Goal: Task Accomplishment & Management: Manage account settings

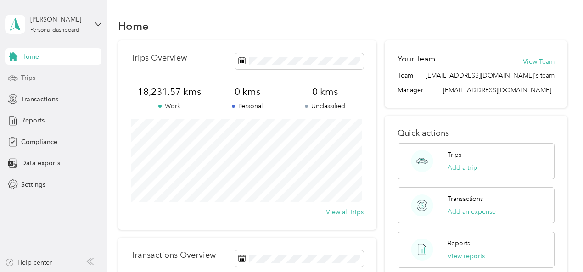
click at [19, 77] on div "Trips" at bounding box center [53, 78] width 96 height 17
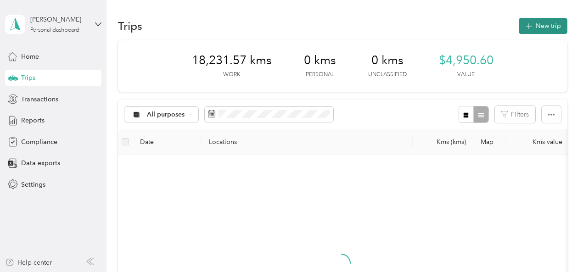
click at [530, 28] on button "New trip" at bounding box center [542, 26] width 49 height 16
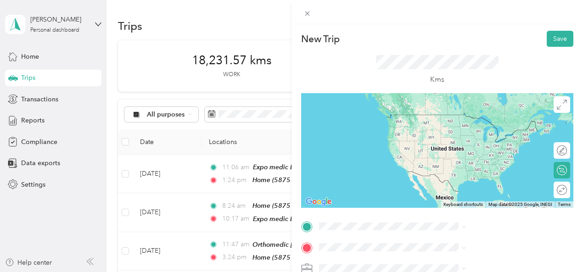
click at [458, 122] on div "Home [STREET_ADDRESS]" at bounding box center [462, 118] width 58 height 19
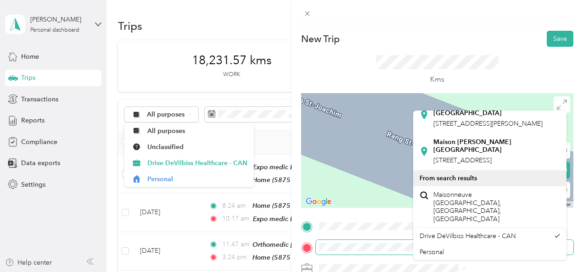
scroll to position [71, 0]
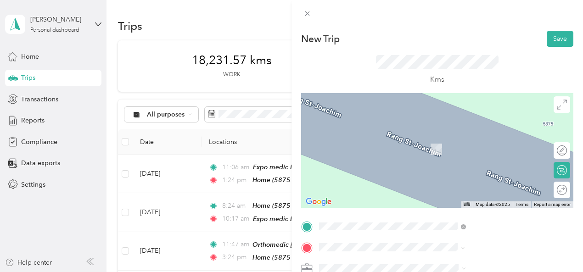
click at [519, 90] on div "Kms" at bounding box center [437, 70] width 272 height 46
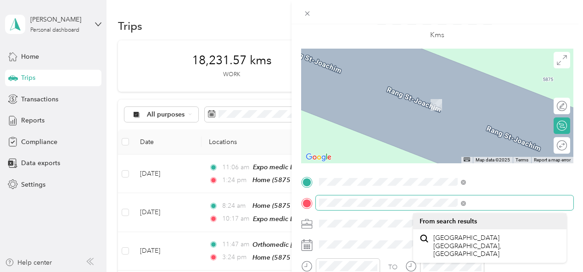
scroll to position [42, 0]
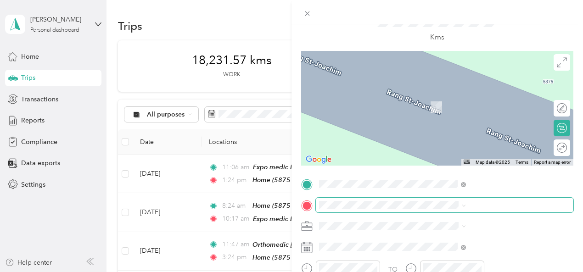
click at [438, 199] on span at bounding box center [444, 205] width 257 height 15
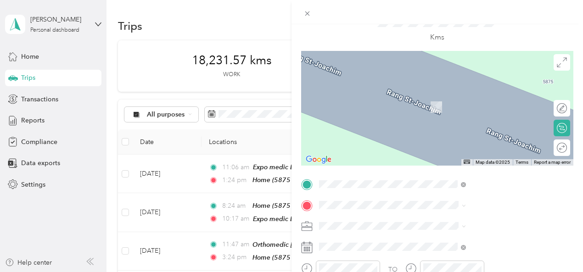
click at [499, 105] on ol "From search results [STREET_ADDRESS] G8Y 1X1 [GEOGRAPHIC_DATA], [GEOGRAPHIC_DAT…" at bounding box center [489, 128] width 153 height 128
click at [455, 100] on div "[STREET_ADDRESS]" at bounding box center [489, 94] width 140 height 12
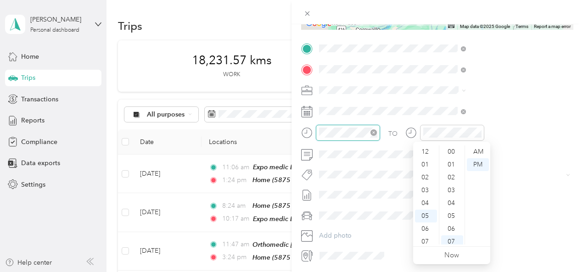
scroll to position [90, 0]
click at [427, 202] on div "08" at bounding box center [426, 199] width 22 height 13
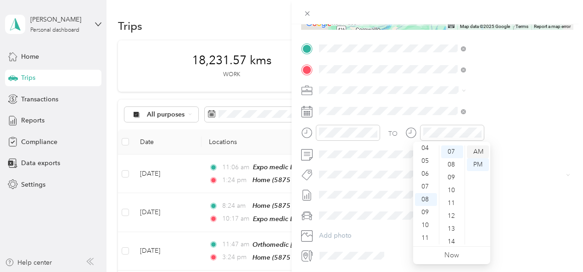
click at [484, 151] on div "AM" at bounding box center [477, 151] width 22 height 13
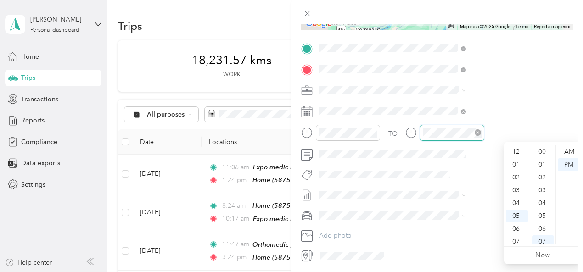
scroll to position [55, 0]
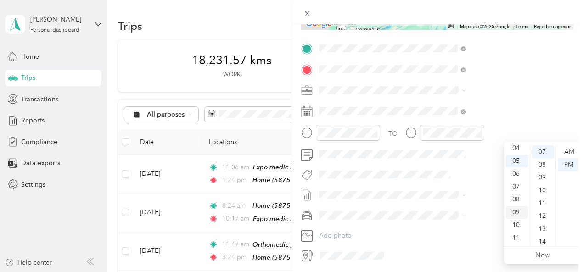
click at [519, 211] on div "09" at bounding box center [516, 212] width 22 height 13
click at [567, 147] on div "AM" at bounding box center [568, 151] width 22 height 13
click at [567, 151] on div "AM" at bounding box center [568, 151] width 22 height 13
click at [516, 211] on div "09" at bounding box center [516, 212] width 22 height 13
click at [542, 212] on div "12" at bounding box center [543, 216] width 22 height 13
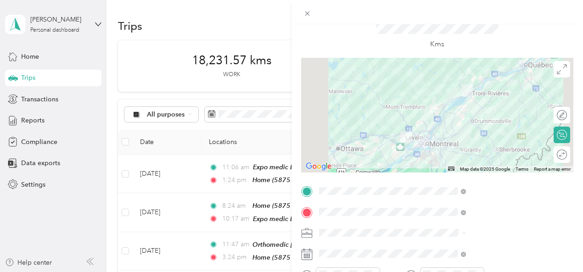
scroll to position [0, 0]
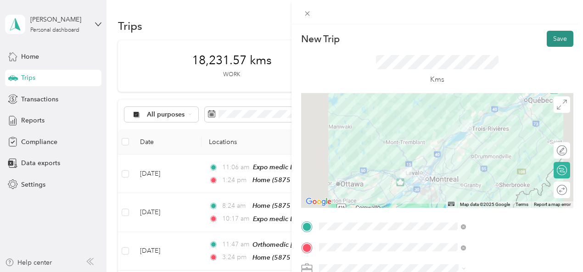
click at [553, 37] on button "Save" at bounding box center [559, 39] width 27 height 16
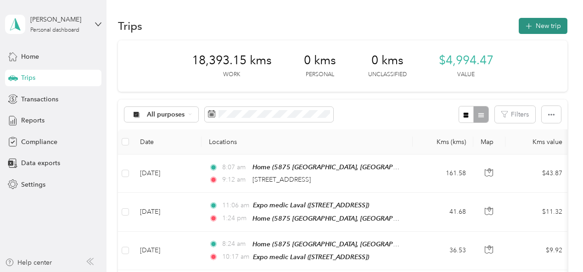
click at [527, 23] on icon "button" at bounding box center [528, 26] width 11 height 11
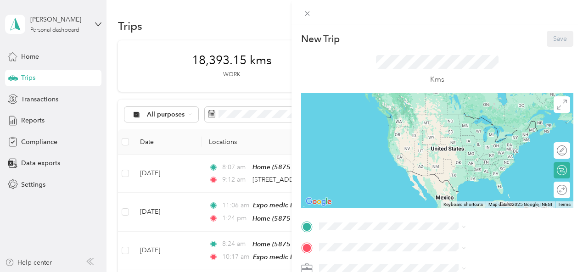
click at [216, 124] on div "New Trip Save This trip cannot be edited because it is either under review, app…" at bounding box center [291, 136] width 583 height 272
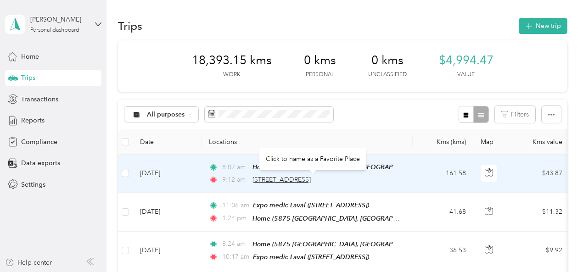
click at [311, 182] on span "[STREET_ADDRESS]" at bounding box center [281, 180] width 58 height 8
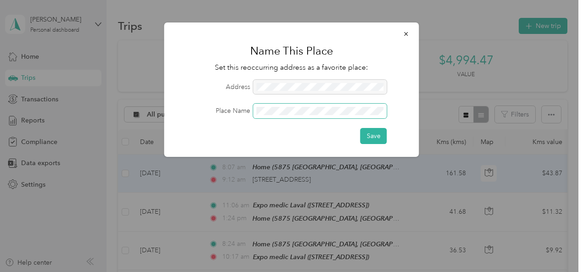
click at [275, 115] on span at bounding box center [319, 111] width 133 height 15
click at [378, 135] on button "Save" at bounding box center [373, 136] width 27 height 16
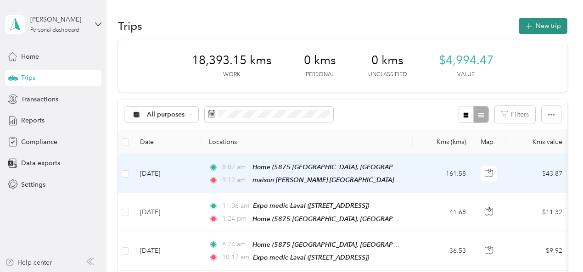
click at [527, 27] on icon "button" at bounding box center [528, 26] width 11 height 11
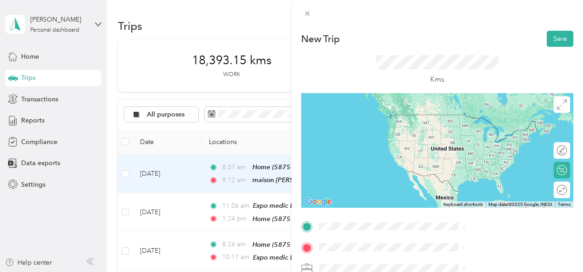
click at [495, 149] on div "maison [PERSON_NAME] [GEOGRAPHIC_DATA] [STREET_ADDRESS]" at bounding box center [492, 147] width 119 height 19
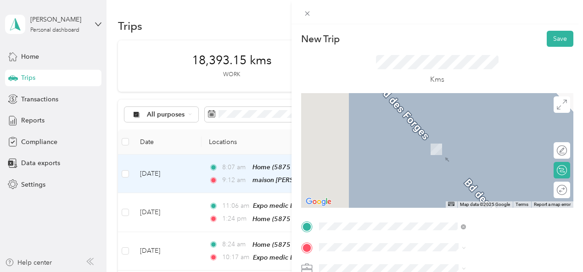
click at [464, 224] on span "Boulevard [PERSON_NAME]-Carrier Lévis, [GEOGRAPHIC_DATA] G6Y 9X9, [GEOGRAPHIC_D…" at bounding box center [496, 228] width 126 height 24
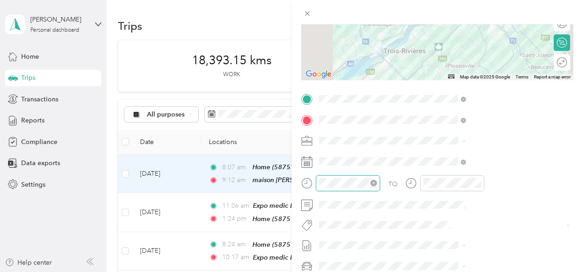
scroll to position [128, 0]
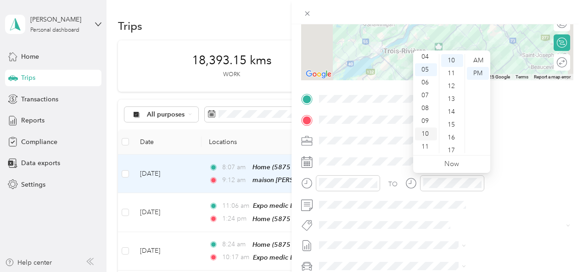
click at [432, 134] on div "10" at bounding box center [426, 134] width 22 height 13
click at [452, 100] on div "13" at bounding box center [452, 99] width 22 height 13
click at [482, 56] on div "AM" at bounding box center [477, 60] width 22 height 13
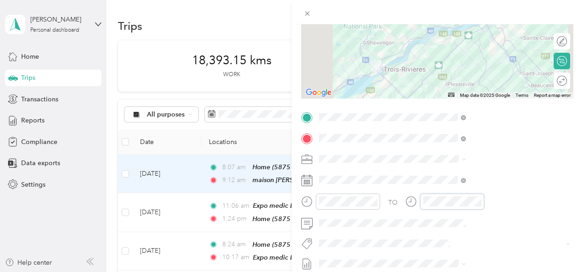
scroll to position [0, 0]
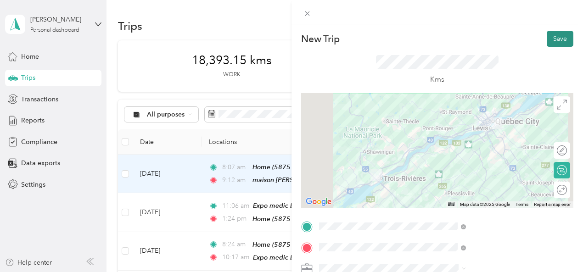
click at [552, 40] on button "Save" at bounding box center [559, 39] width 27 height 16
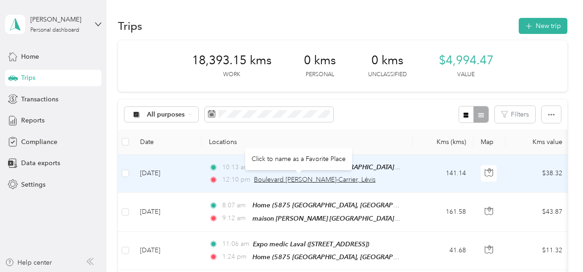
click at [287, 177] on span "Boulevard [PERSON_NAME]-Carrier, Lévis" at bounding box center [315, 180] width 122 height 8
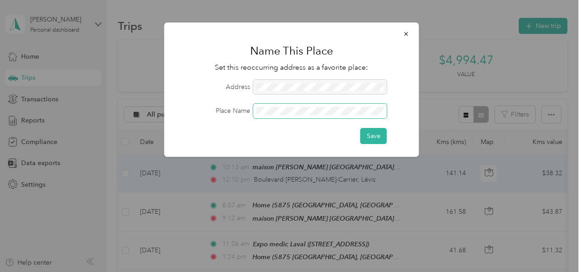
click at [269, 105] on span at bounding box center [319, 111] width 133 height 15
click at [372, 136] on button "Save" at bounding box center [373, 136] width 27 height 16
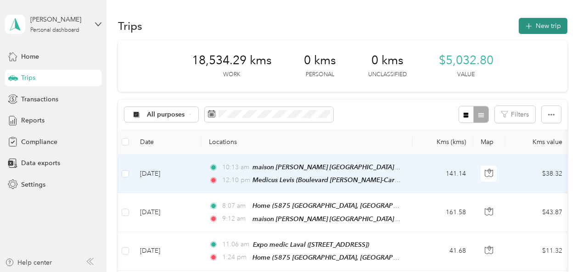
click at [527, 25] on icon "button" at bounding box center [528, 26] width 11 height 11
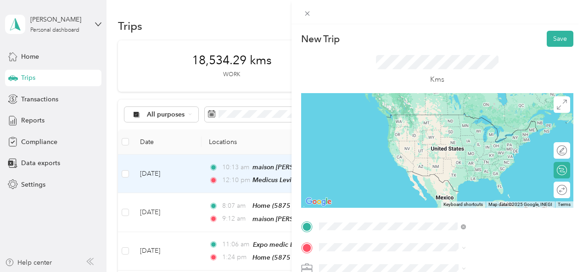
click at [492, 123] on div "Medicus Levis [STREET_ADDRESS][PERSON_NAME]" at bounding box center [487, 123] width 109 height 19
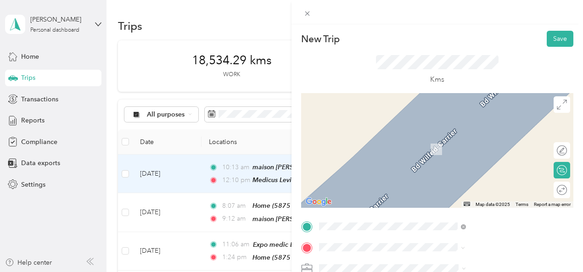
click at [486, 159] on li "[PERSON_NAME] Quebec [STREET_ADDRESS][PERSON_NAME]" at bounding box center [489, 144] width 153 height 29
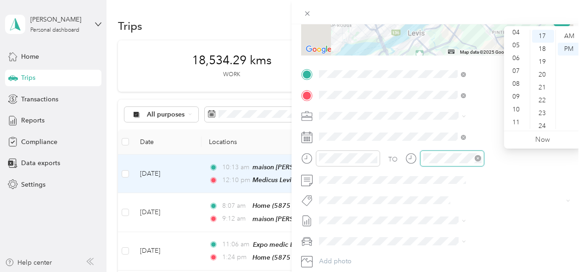
scroll to position [26, 0]
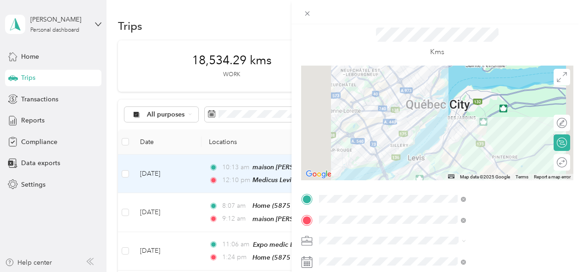
scroll to position [0, 0]
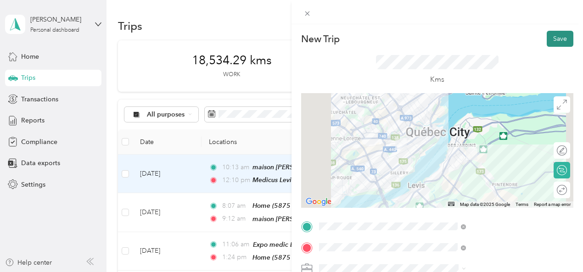
click at [546, 38] on button "Save" at bounding box center [559, 39] width 27 height 16
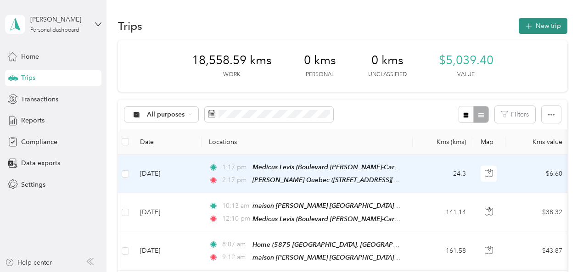
click at [529, 24] on button "New trip" at bounding box center [542, 26] width 49 height 16
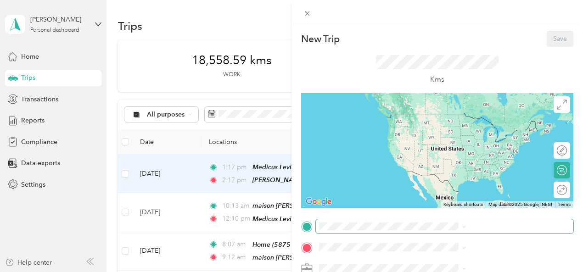
click at [450, 222] on span at bounding box center [444, 226] width 257 height 15
click at [427, 232] on span at bounding box center [444, 226] width 257 height 15
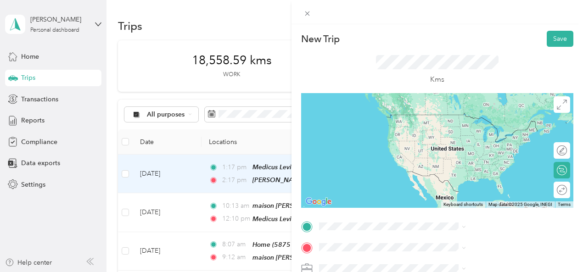
click at [464, 128] on div "[PERSON_NAME] Quebec [STREET_ADDRESS][PERSON_NAME]" at bounding box center [495, 118] width 124 height 19
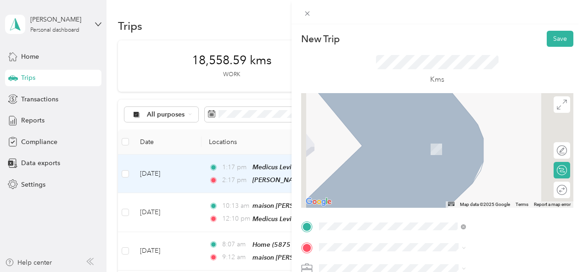
click at [475, 150] on span "[STREET_ADDRESS][PERSON_NAME]" at bounding box center [487, 148] width 109 height 8
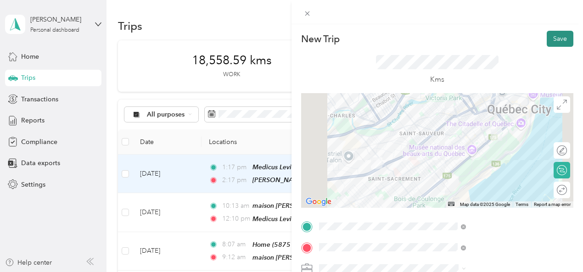
click at [549, 37] on button "Save" at bounding box center [559, 39] width 27 height 16
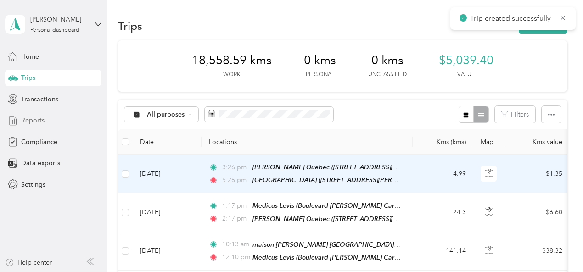
click at [32, 122] on span "Reports" at bounding box center [32, 121] width 23 height 10
